Goal: Navigation & Orientation: Find specific page/section

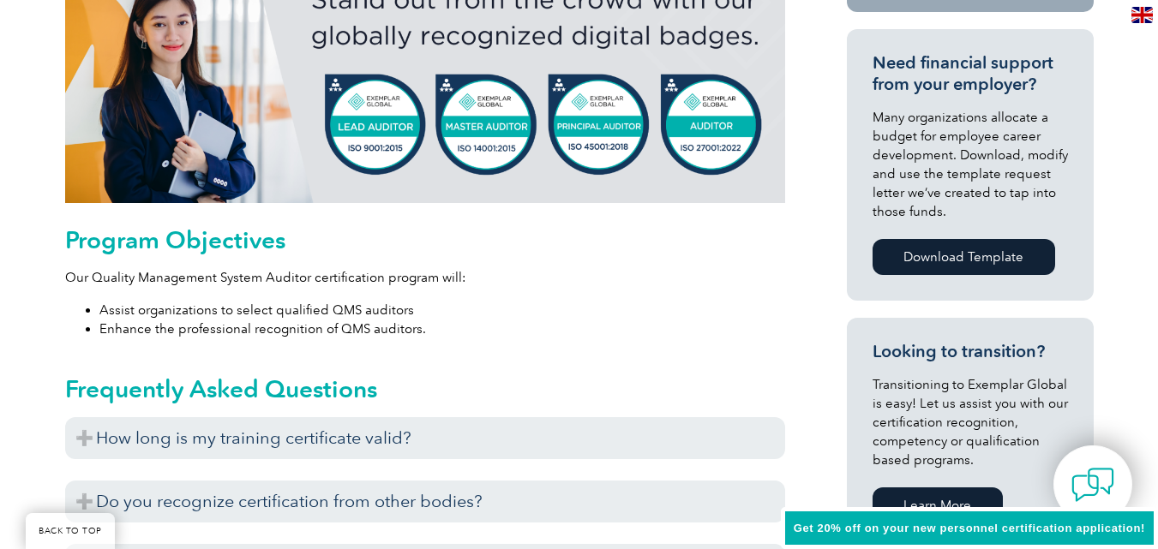
scroll to position [765, 0]
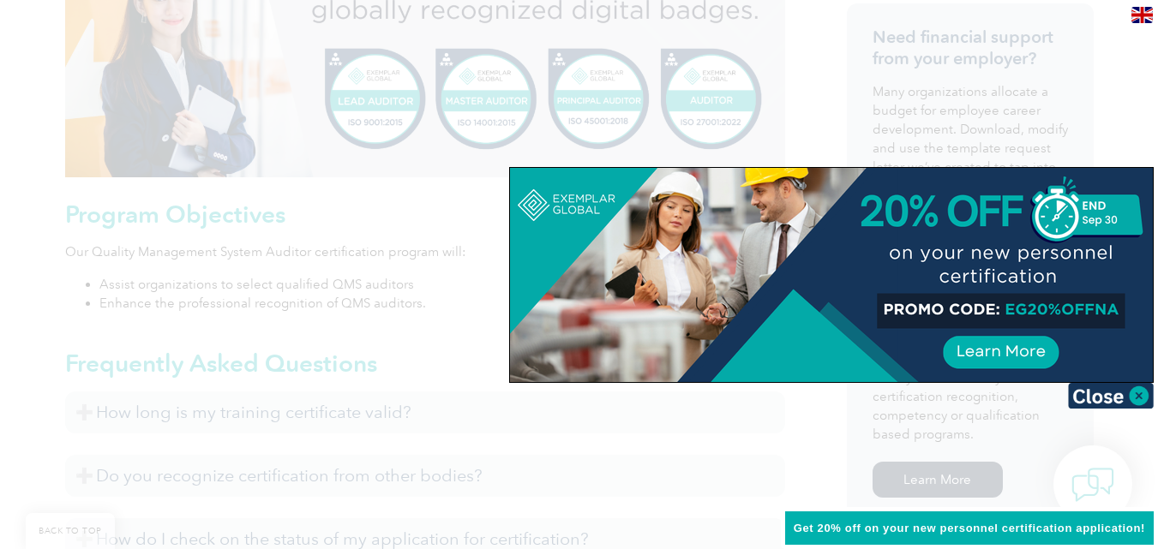
drag, startPoint x: 1161, startPoint y: 41, endPoint x: 1170, endPoint y: 171, distance: 129.7
click at [1134, 399] on img at bounding box center [1111, 396] width 86 height 26
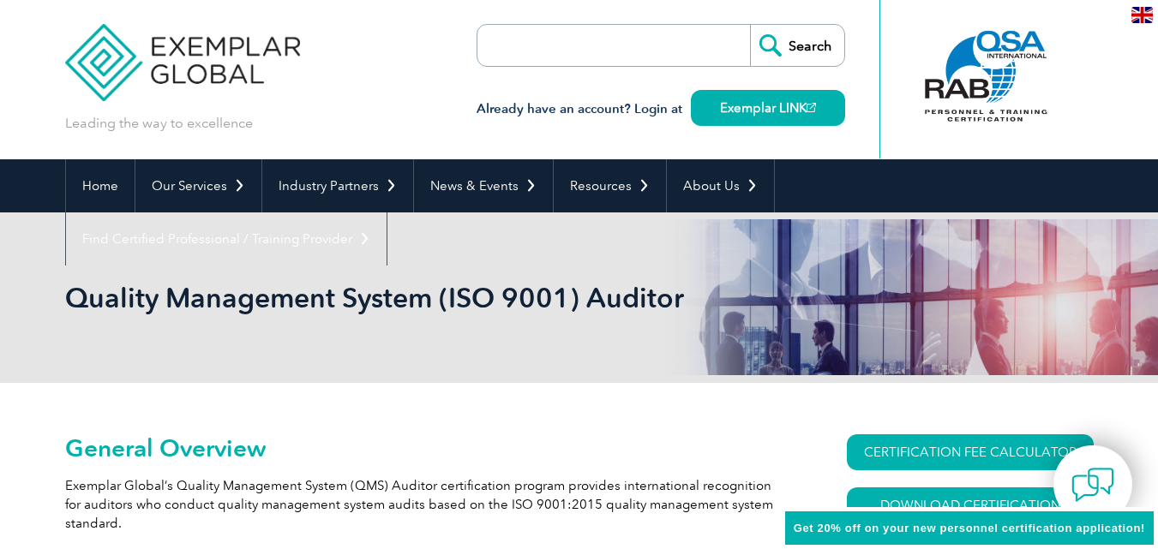
scroll to position [0, 0]
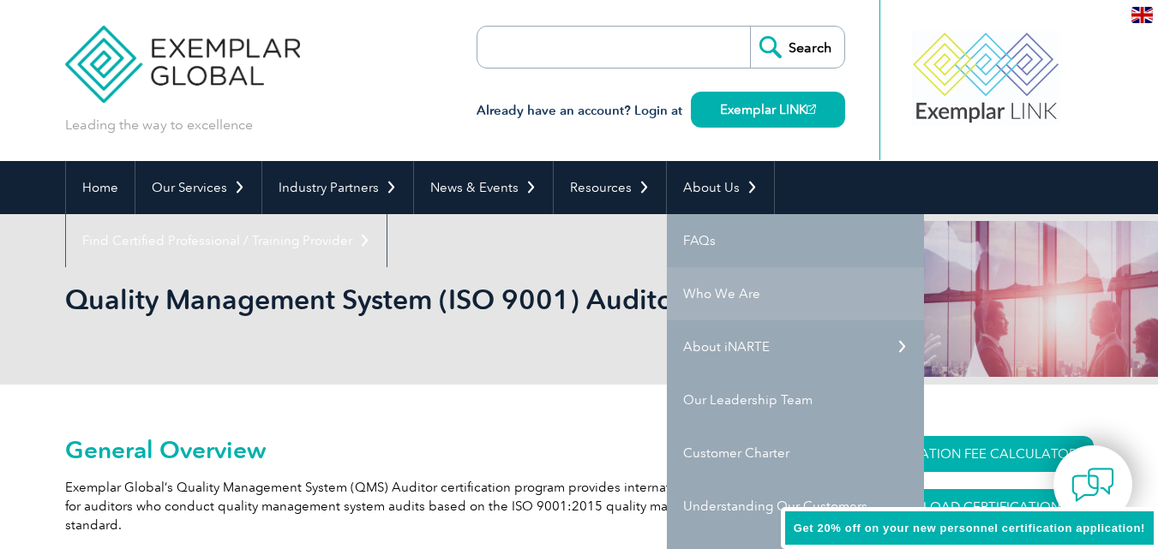
click at [709, 295] on link "Who We Are" at bounding box center [795, 293] width 257 height 53
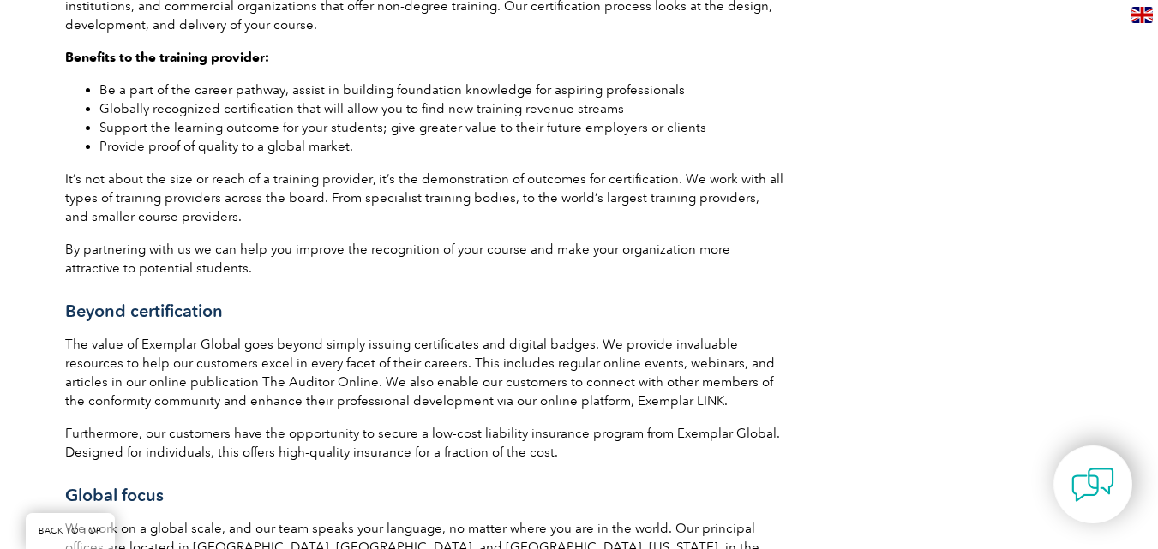
scroll to position [2513, 0]
